Goal: Information Seeking & Learning: Learn about a topic

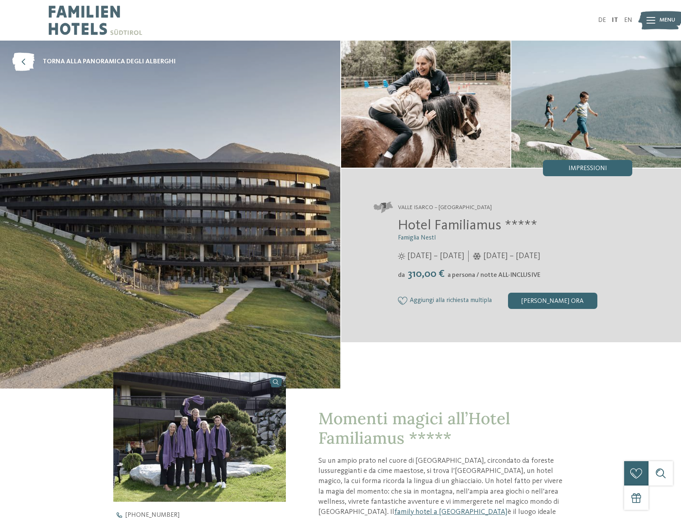
drag, startPoint x: 600, startPoint y: 19, endPoint x: 583, endPoint y: 26, distance: 18.6
click at [600, 19] on link "DE" at bounding box center [602, 20] width 8 height 6
drag, startPoint x: 556, startPoint y: 302, endPoint x: 510, endPoint y: 361, distance: 74.4
click at [510, 361] on div "Famiglia Nestl" at bounding box center [511, 215] width 341 height 348
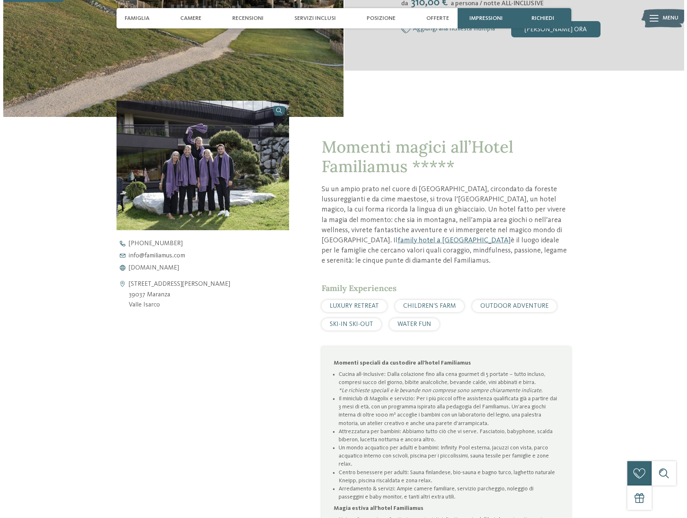
scroll to position [284, 0]
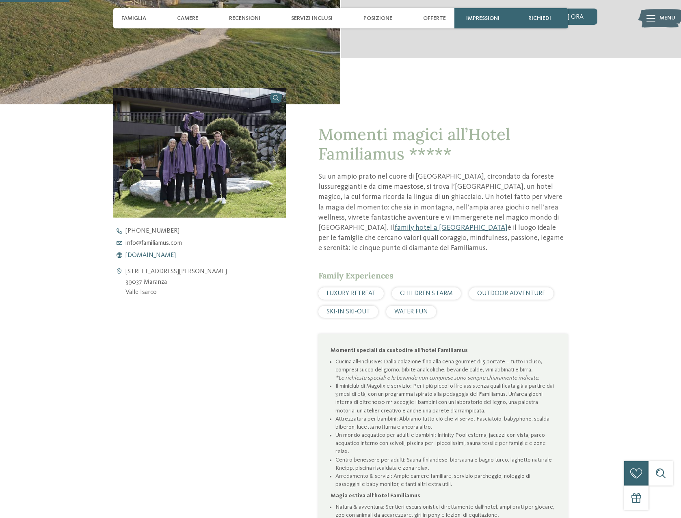
click at [152, 255] on span "www.familiamus.com" at bounding box center [151, 255] width 50 height 6
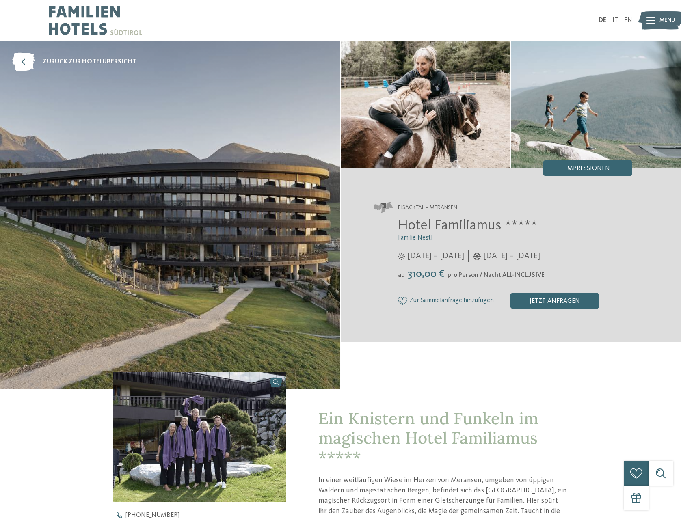
click at [649, 19] on icon at bounding box center [651, 20] width 9 height 6
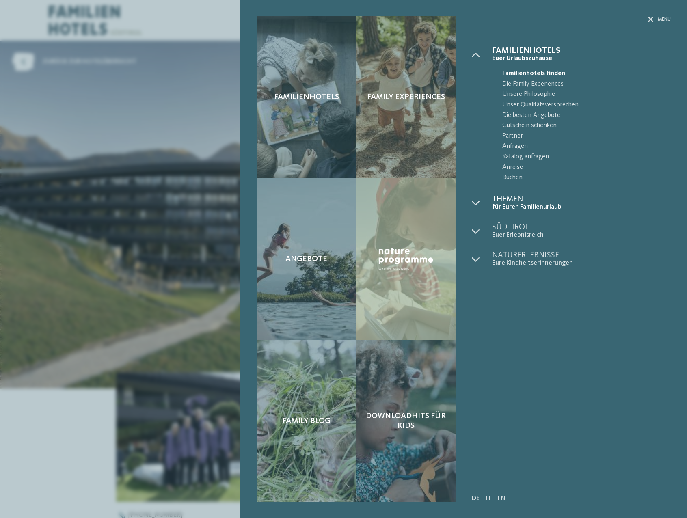
click at [514, 206] on span "für Euren Familienurlaub" at bounding box center [581, 208] width 179 height 8
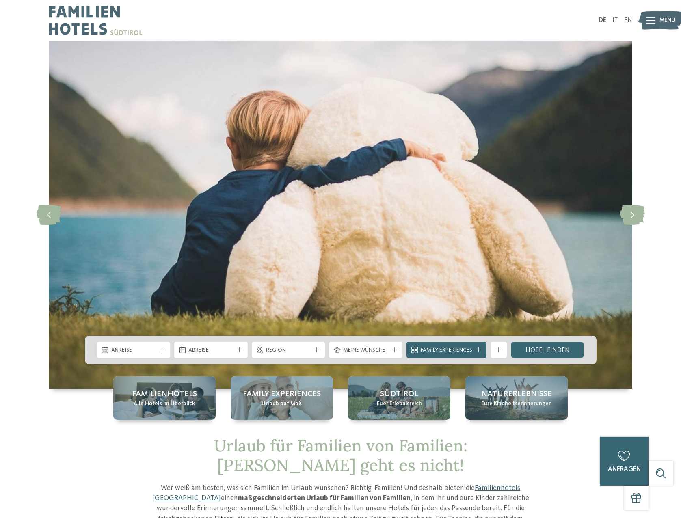
click at [649, 14] on div at bounding box center [651, 20] width 9 height 20
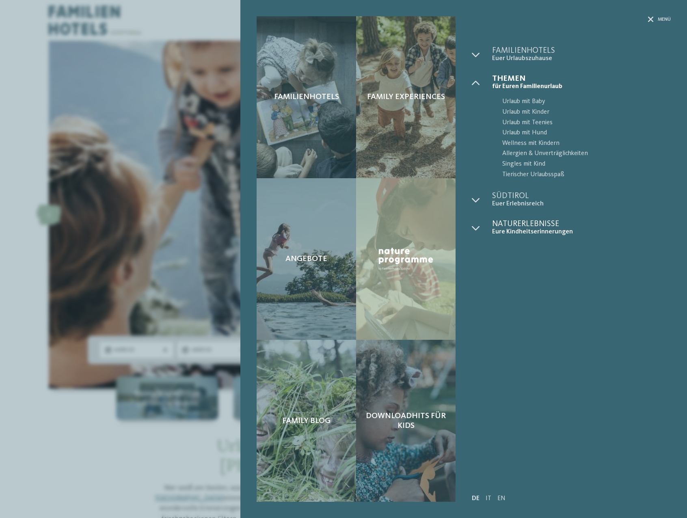
click at [517, 232] on span "Eure Kindheitserinnerungen" at bounding box center [581, 232] width 179 height 8
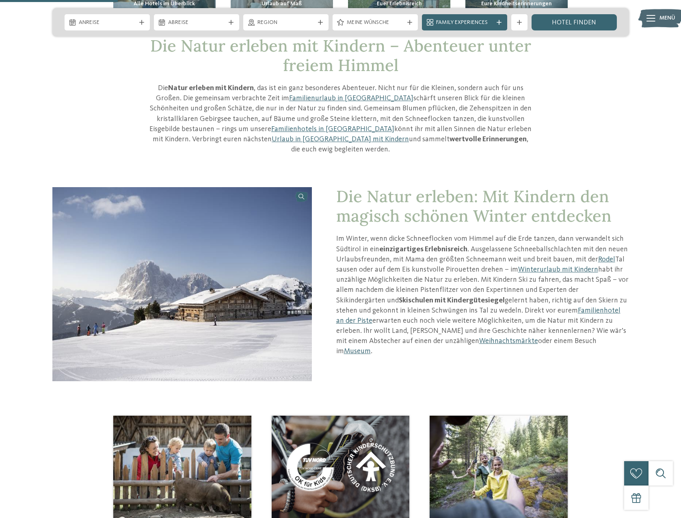
scroll to position [406, 0]
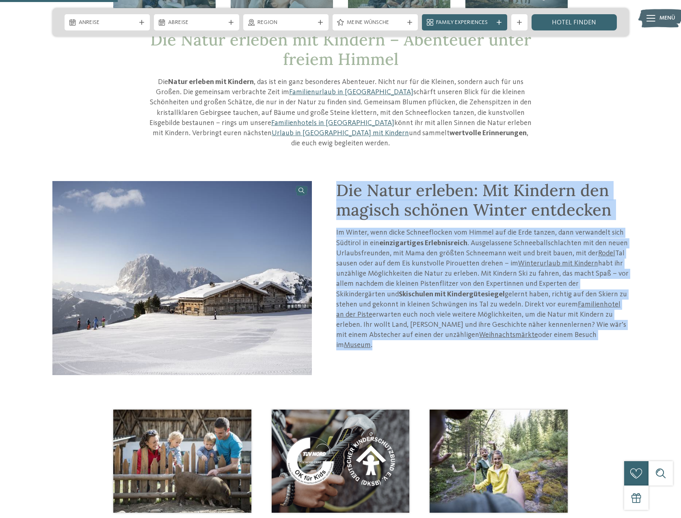
drag, startPoint x: 373, startPoint y: 210, endPoint x: 561, endPoint y: 351, distance: 234.2
drag, startPoint x: 561, startPoint y: 351, endPoint x: 580, endPoint y: 347, distance: 19.4
click at [579, 347] on div "Die Natur erleben: Mit Kindern den magisch schönen Winter entdecken Im Winter, …" at bounding box center [470, 278] width 317 height 195
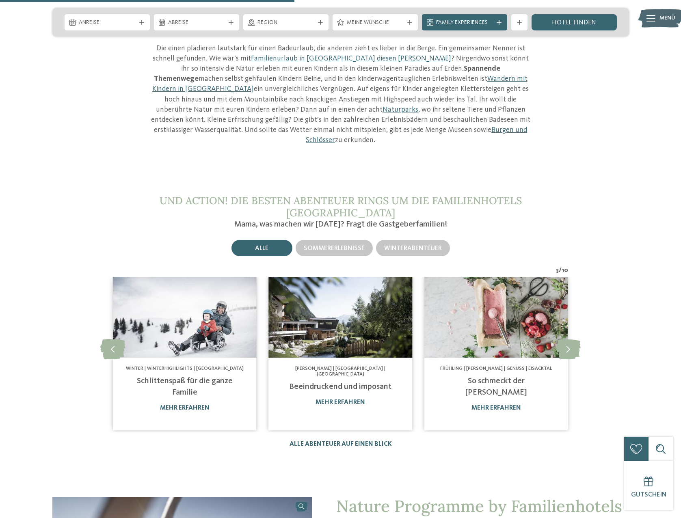
scroll to position [1015, 0]
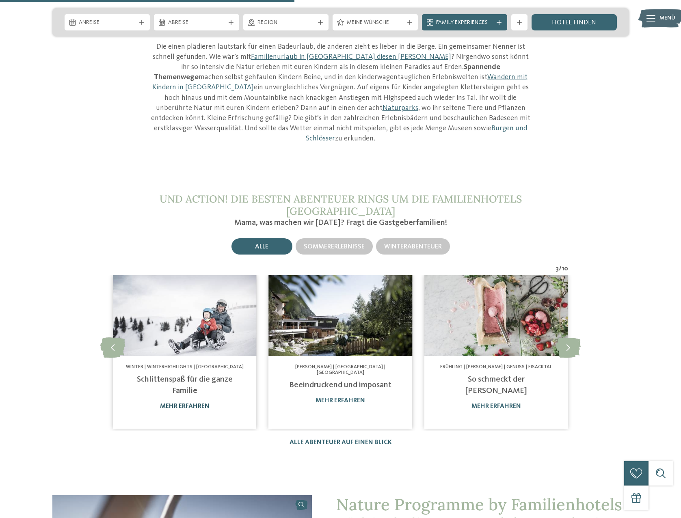
click at [209, 403] on link "mehr erfahren" at bounding box center [185, 406] width 50 height 6
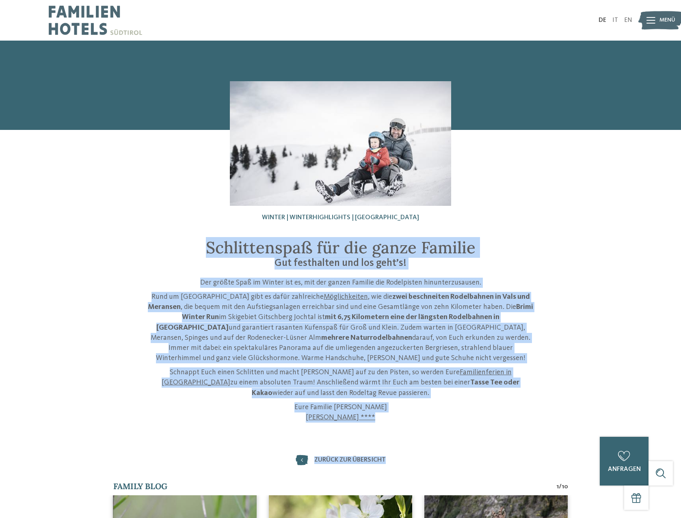
drag, startPoint x: 211, startPoint y: 241, endPoint x: 438, endPoint y: 440, distance: 302.0
click at [438, 440] on div "Winter | Winterhighlights | [GEOGRAPHIC_DATA] Schlittenspaß für die ganze Famil…" at bounding box center [340, 343] width 681 height 605
drag, startPoint x: 438, startPoint y: 440, endPoint x: 432, endPoint y: 430, distance: 11.6
click at [432, 430] on div "Winter | Winterhighlights | [GEOGRAPHIC_DATA] Schlittenspaß für die ganze Famil…" at bounding box center [340, 343] width 681 height 605
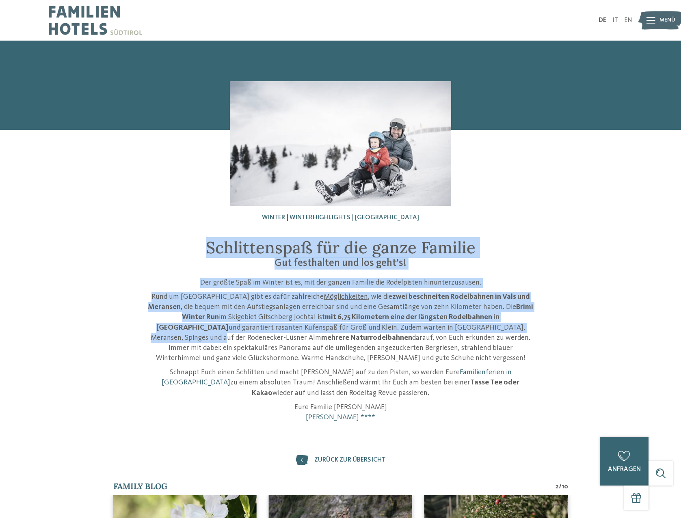
drag, startPoint x: 193, startPoint y: 242, endPoint x: 439, endPoint y: 329, distance: 260.7
click at [439, 329] on div "Schlittenspaß für die ganze Familie Gut festhalten und los geht’s! Der größte S…" at bounding box center [341, 330] width 386 height 185
drag, startPoint x: 439, startPoint y: 329, endPoint x: 348, endPoint y: 316, distance: 91.5
click at [349, 317] on strong "mit 6,75 Kilometern eine der längsten Rodelbahnen in [GEOGRAPHIC_DATA]" at bounding box center [327, 322] width 343 height 17
